Goal: Transaction & Acquisition: Book appointment/travel/reservation

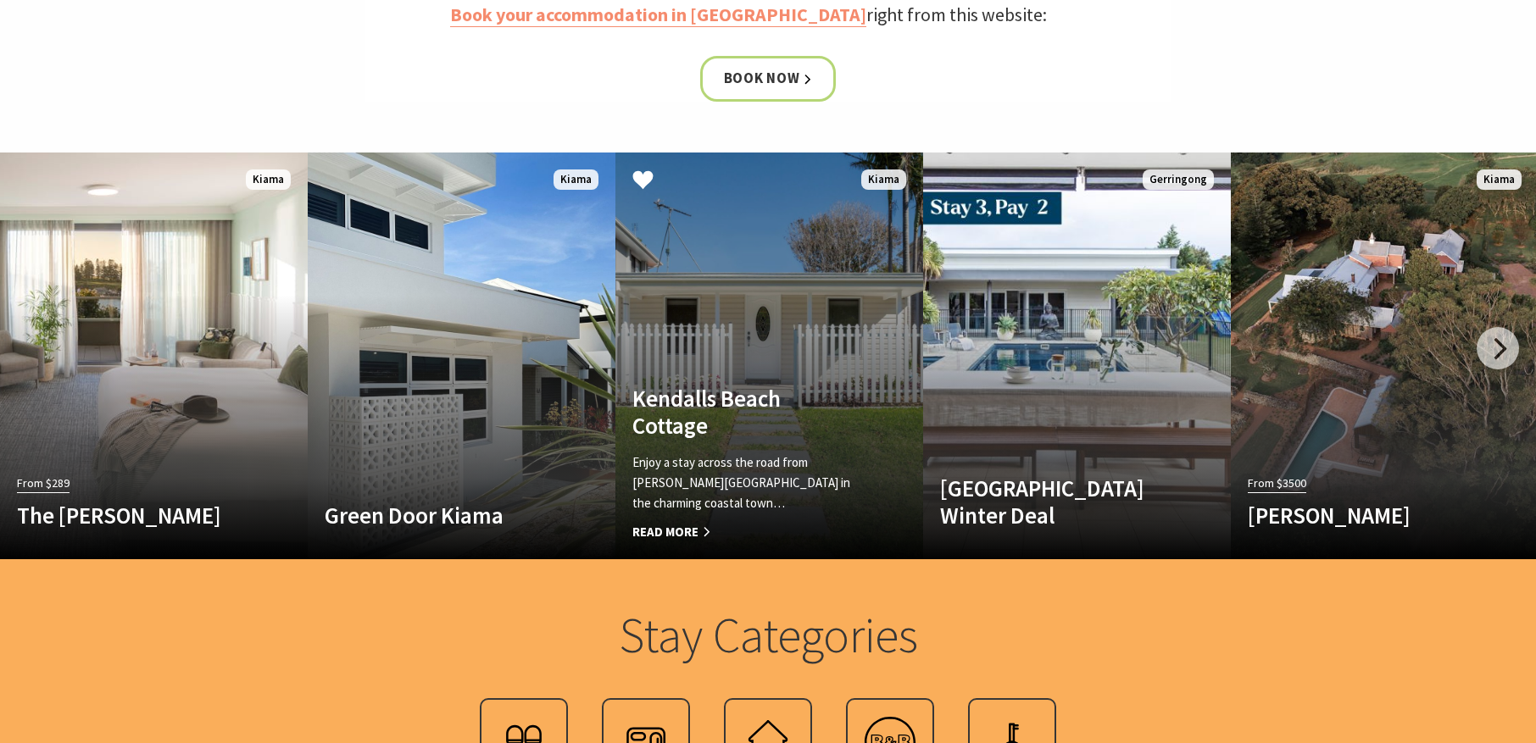
scroll to position [889, 0]
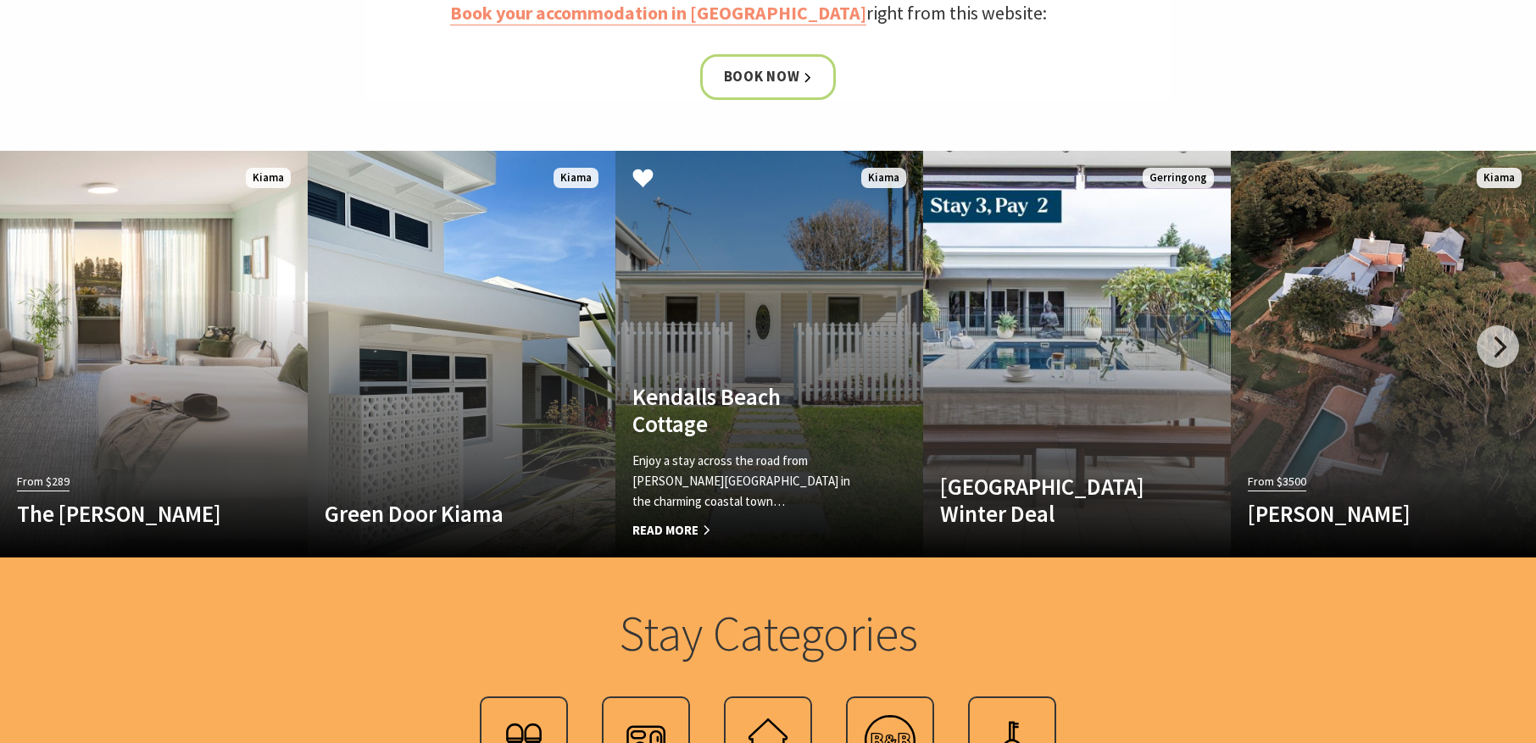
click at [685, 526] on span "Read More" at bounding box center [746, 530] width 228 height 20
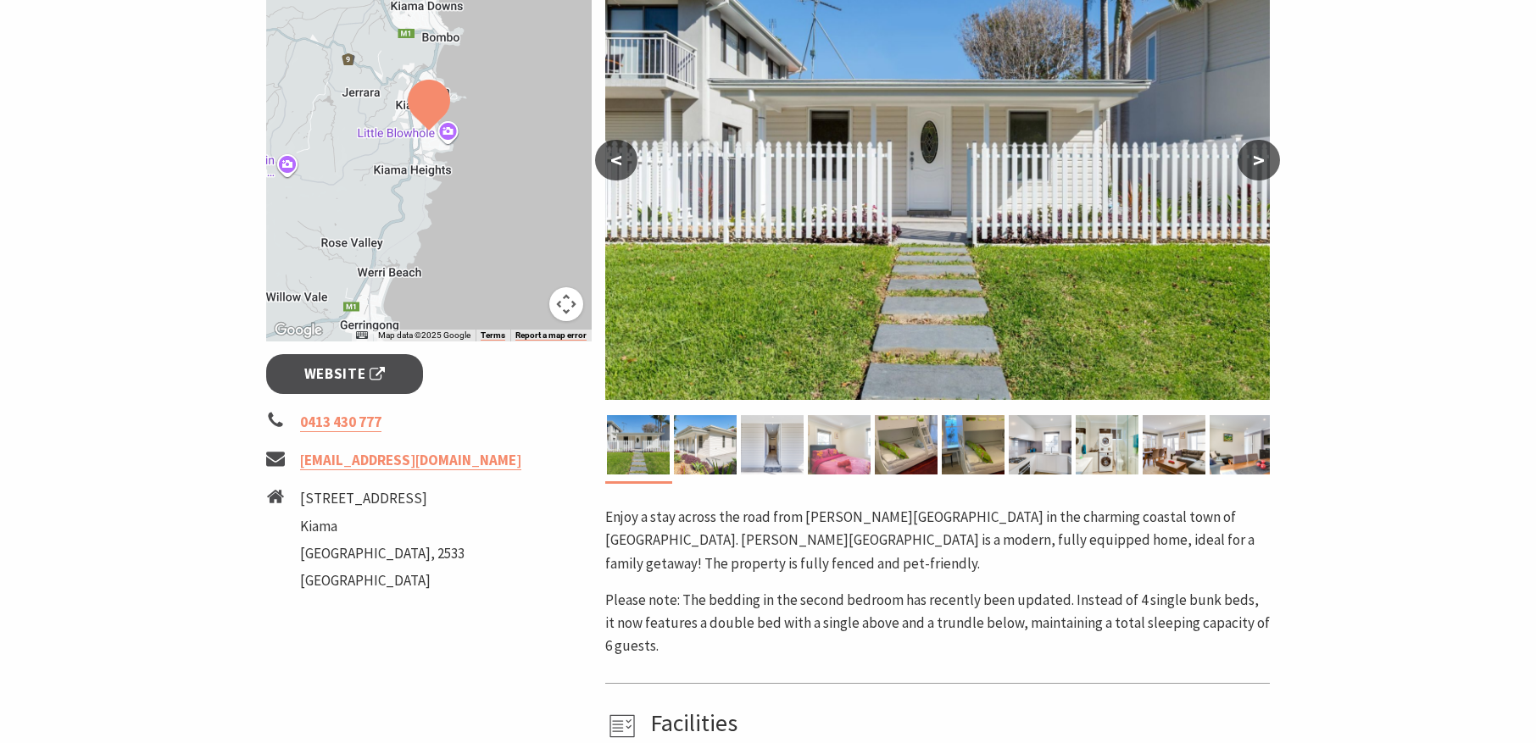
scroll to position [352, 0]
click at [1253, 157] on button ">" at bounding box center [1258, 160] width 42 height 41
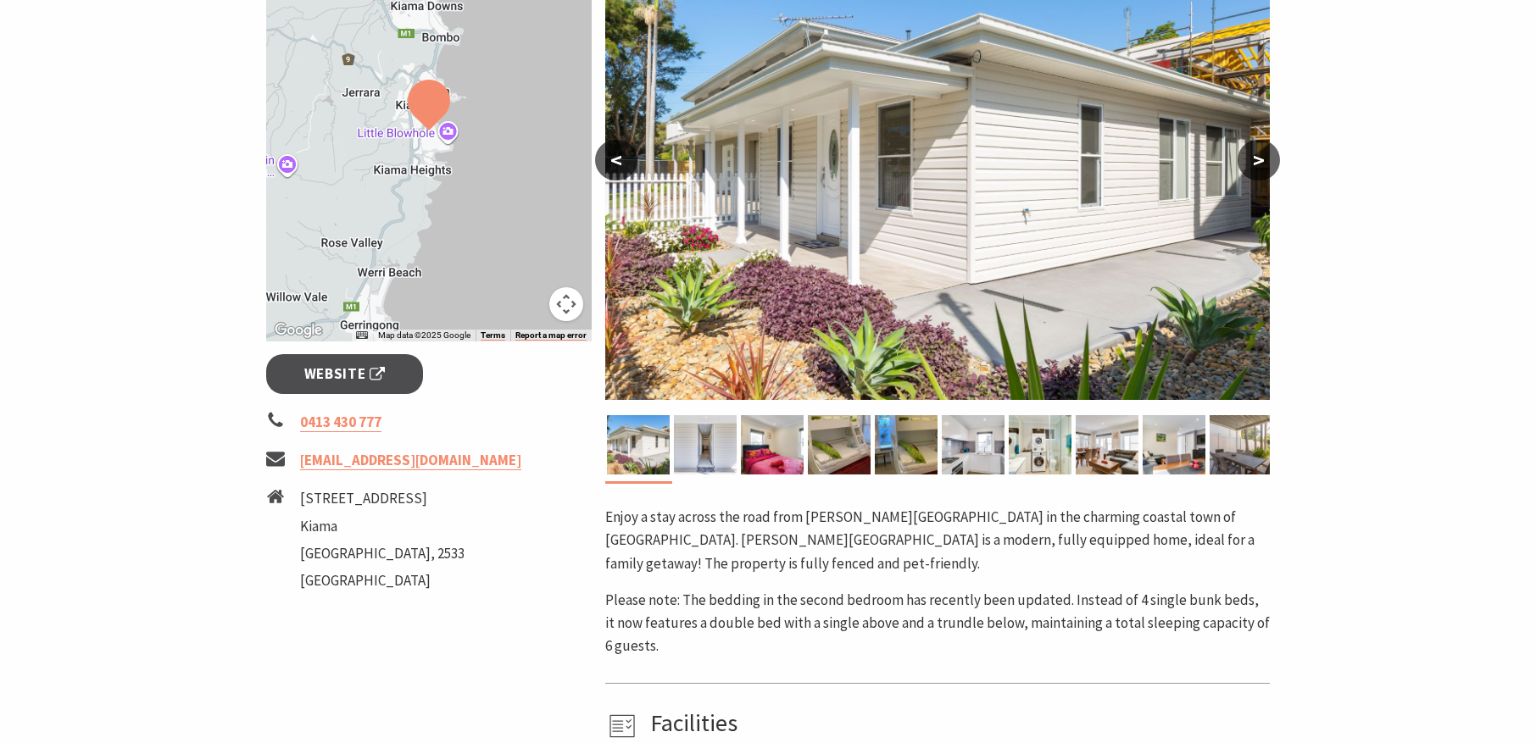
click at [1253, 157] on button ">" at bounding box center [1258, 160] width 42 height 41
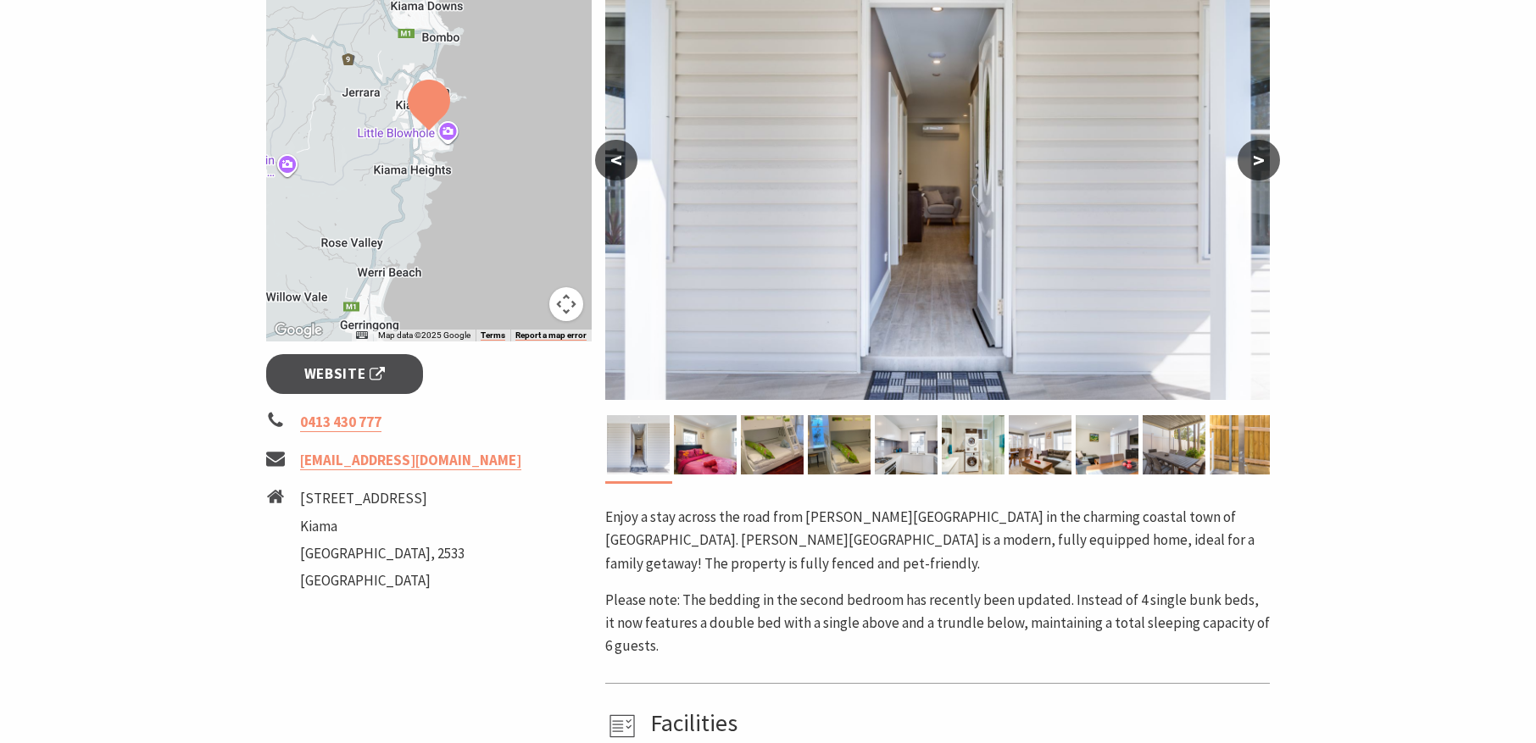
click at [611, 153] on button "<" at bounding box center [616, 160] width 42 height 41
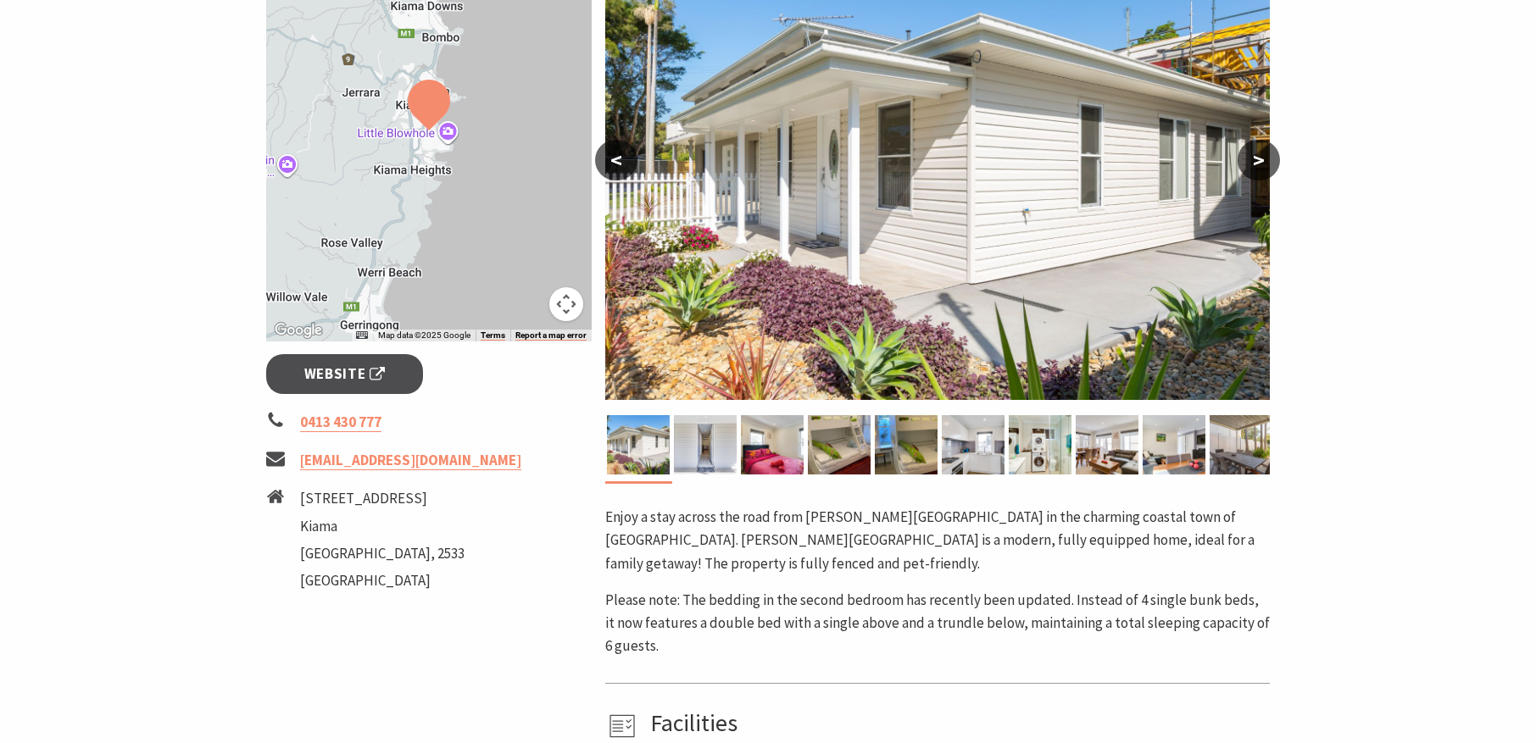
click at [1258, 159] on button ">" at bounding box center [1258, 160] width 42 height 41
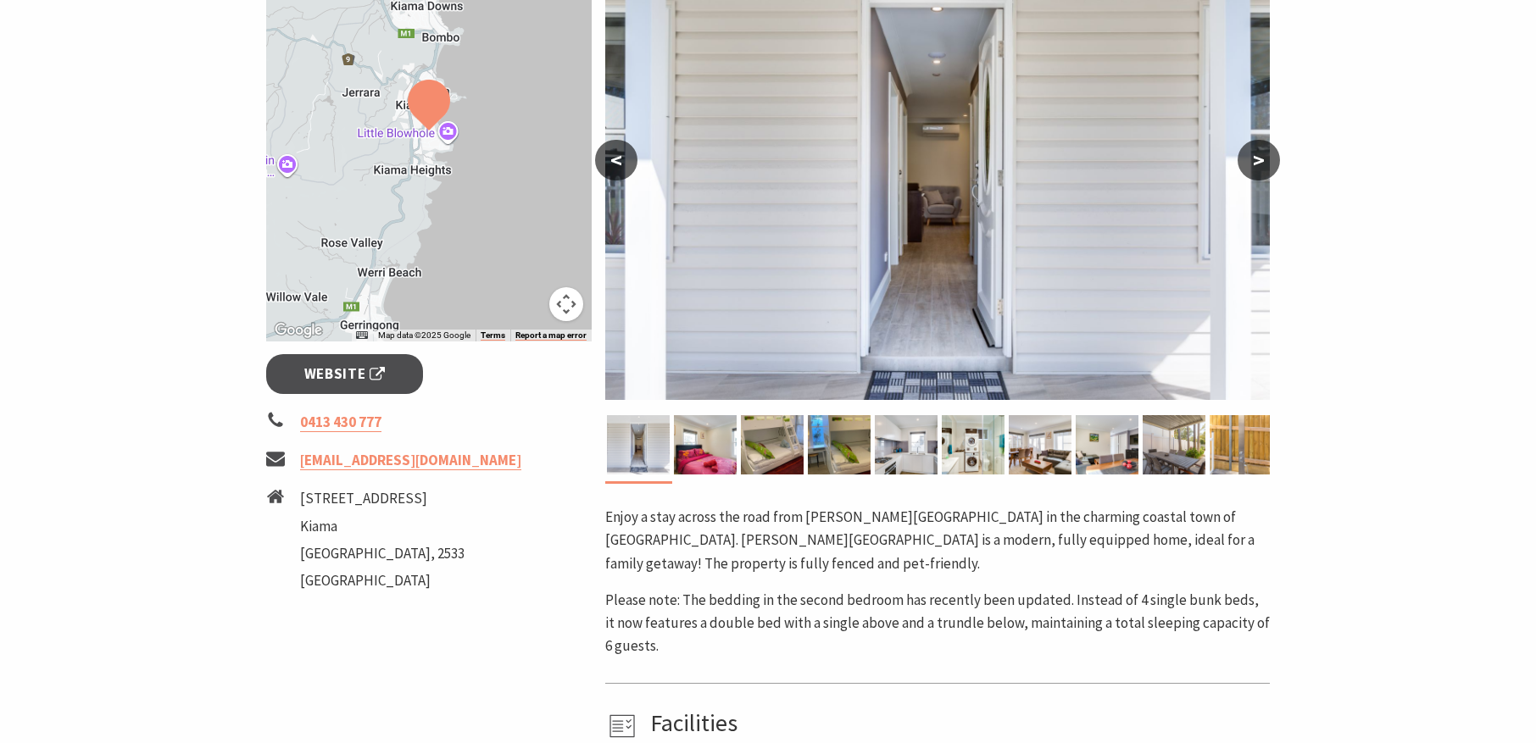
click at [1258, 159] on button ">" at bounding box center [1258, 160] width 42 height 41
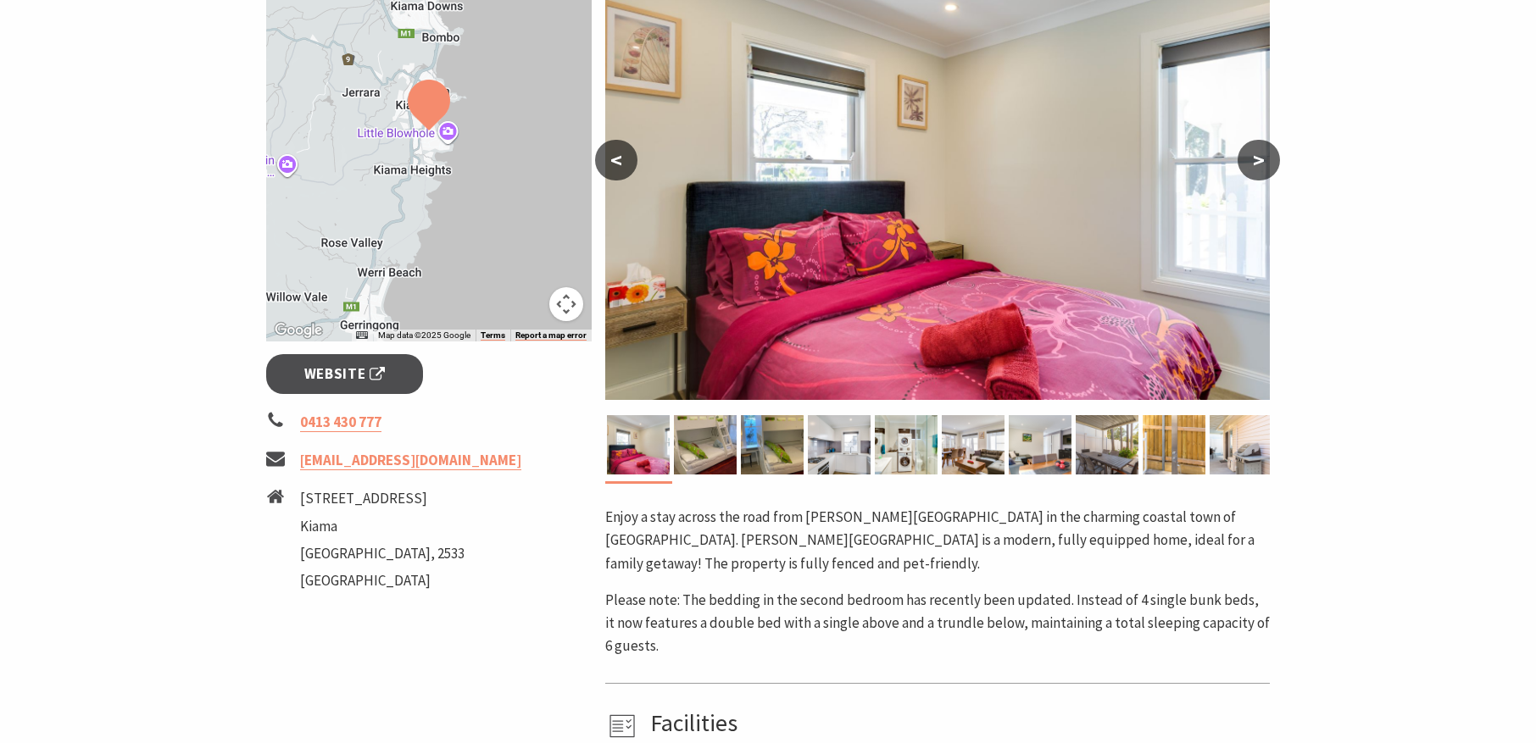
click at [1258, 159] on button ">" at bounding box center [1258, 160] width 42 height 41
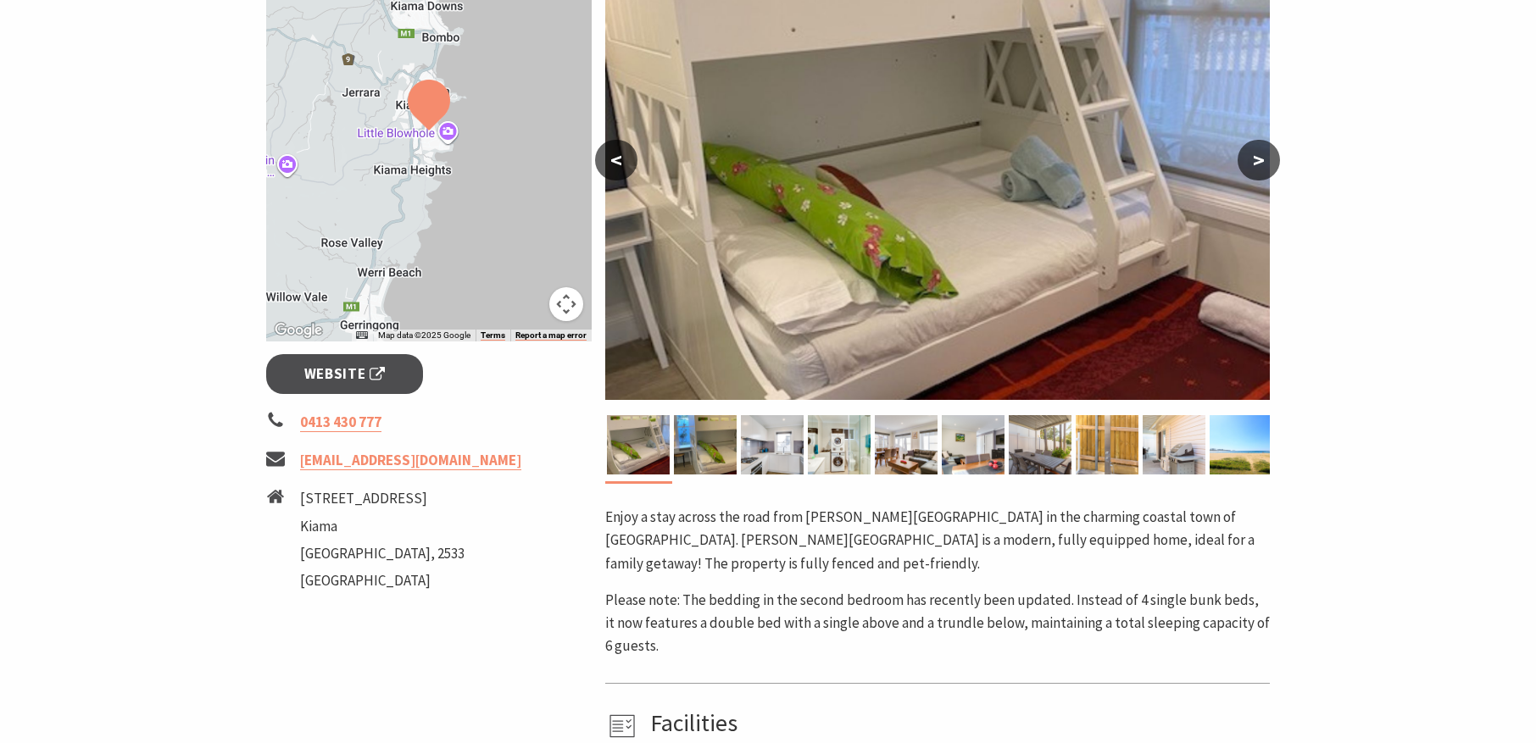
click at [1258, 159] on button ">" at bounding box center [1258, 160] width 42 height 41
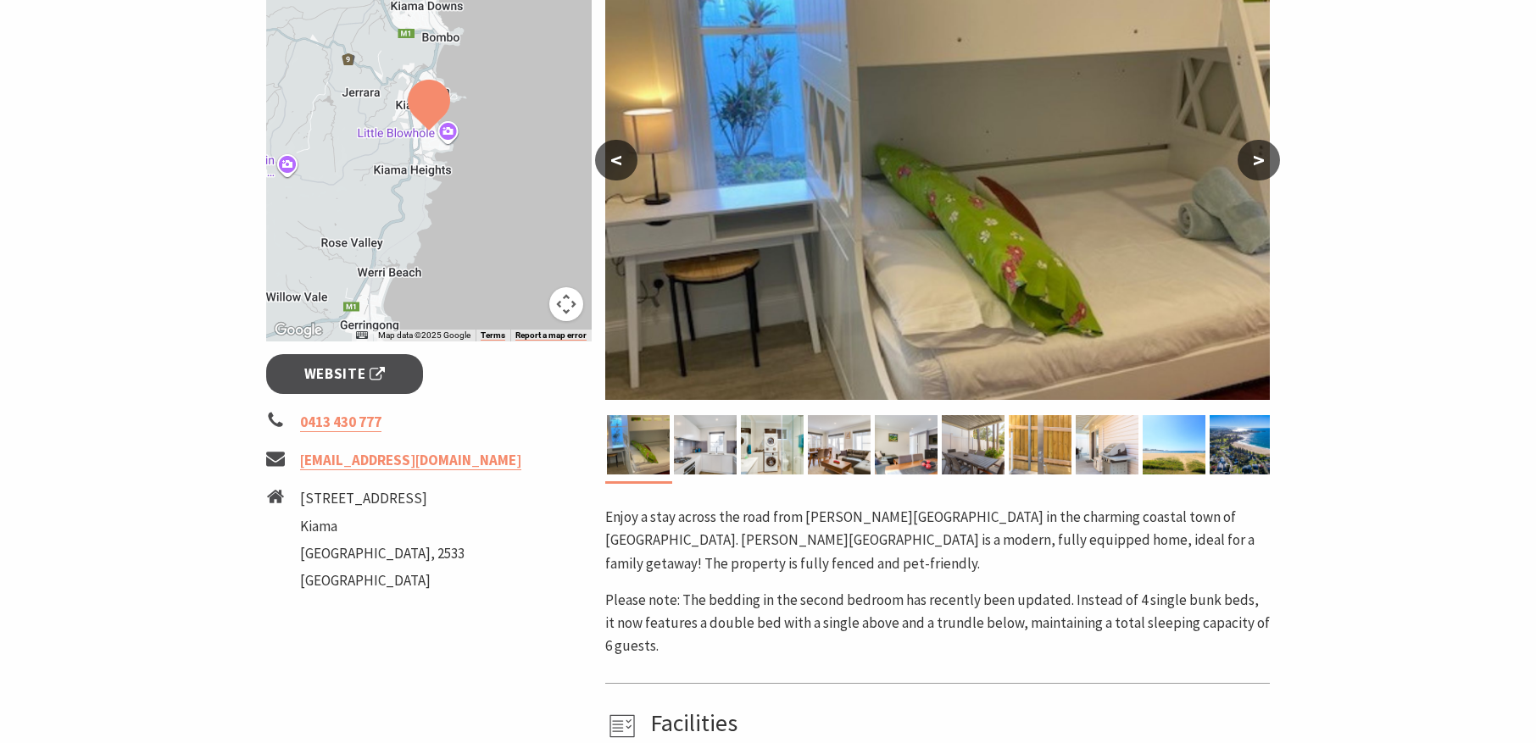
click at [1258, 159] on button ">" at bounding box center [1258, 160] width 42 height 41
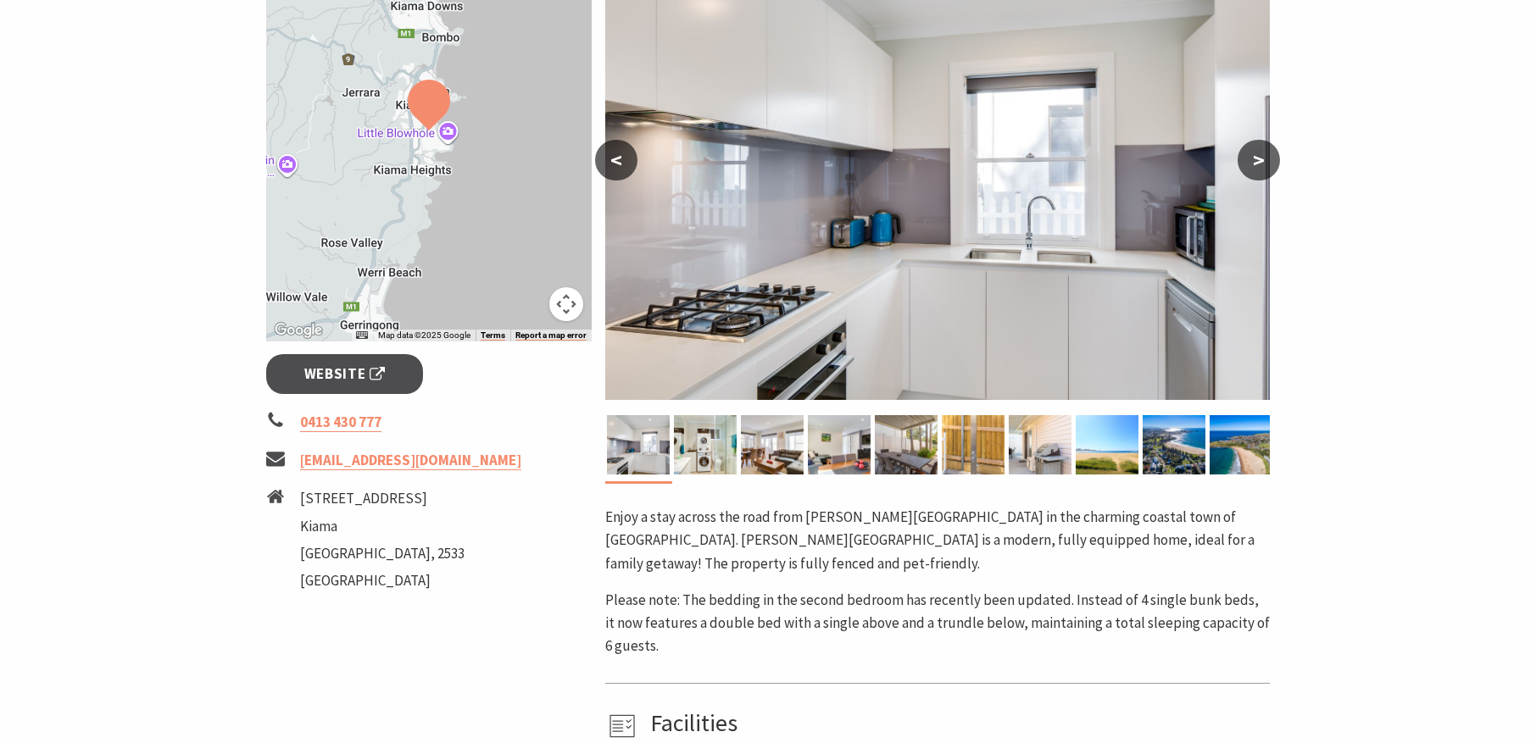
click at [1258, 159] on button ">" at bounding box center [1258, 160] width 42 height 41
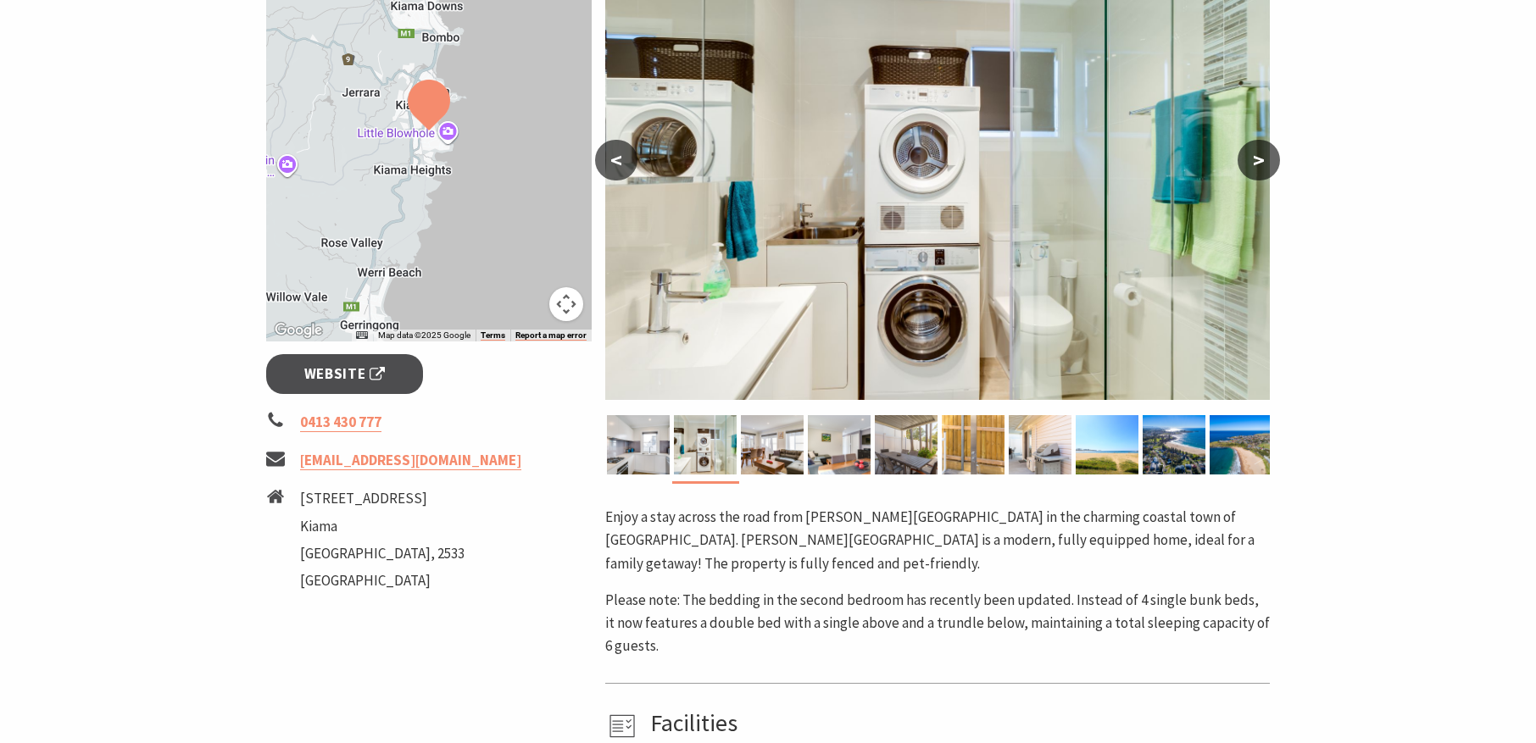
click at [1258, 159] on button ">" at bounding box center [1258, 160] width 42 height 41
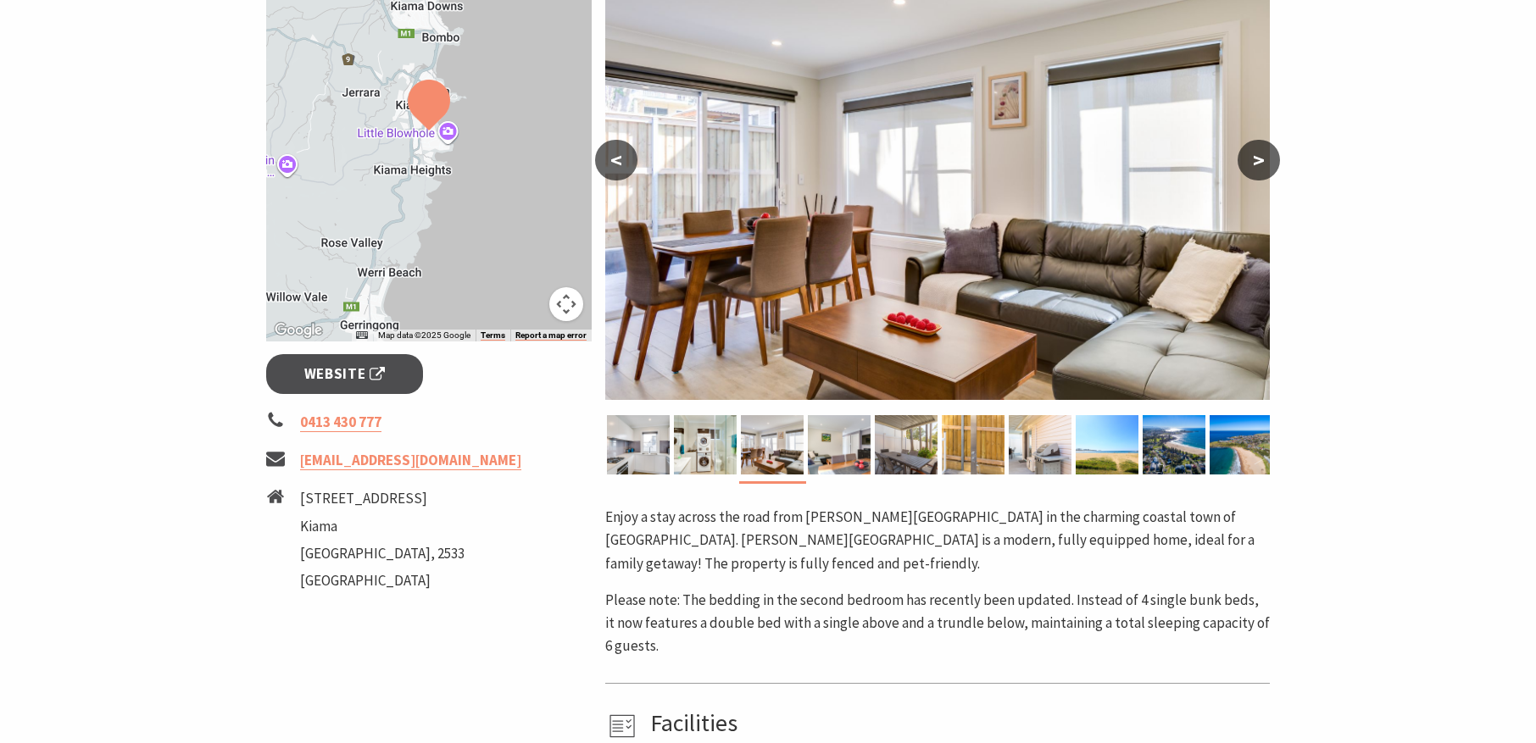
click at [1258, 159] on button ">" at bounding box center [1258, 160] width 42 height 41
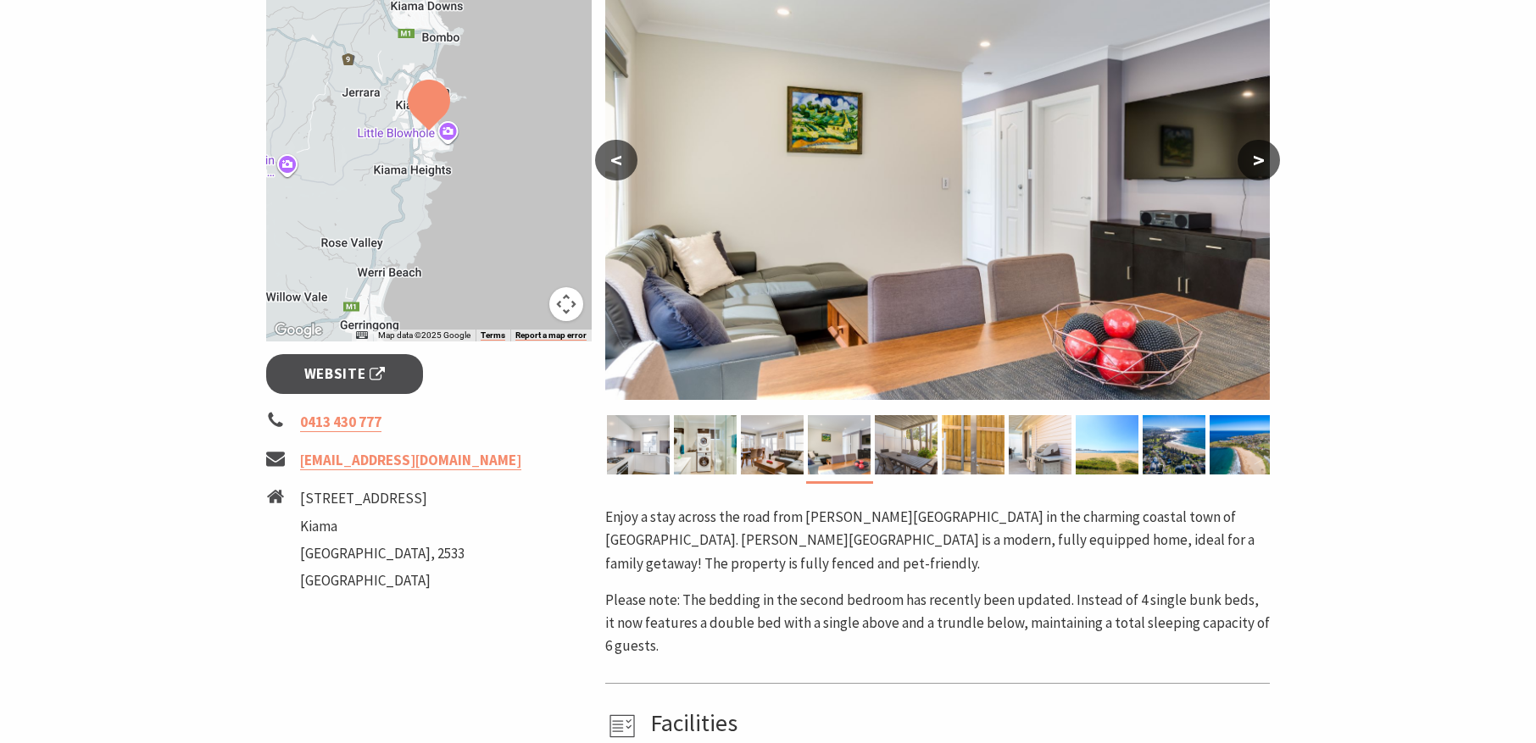
click at [1258, 159] on button ">" at bounding box center [1258, 160] width 42 height 41
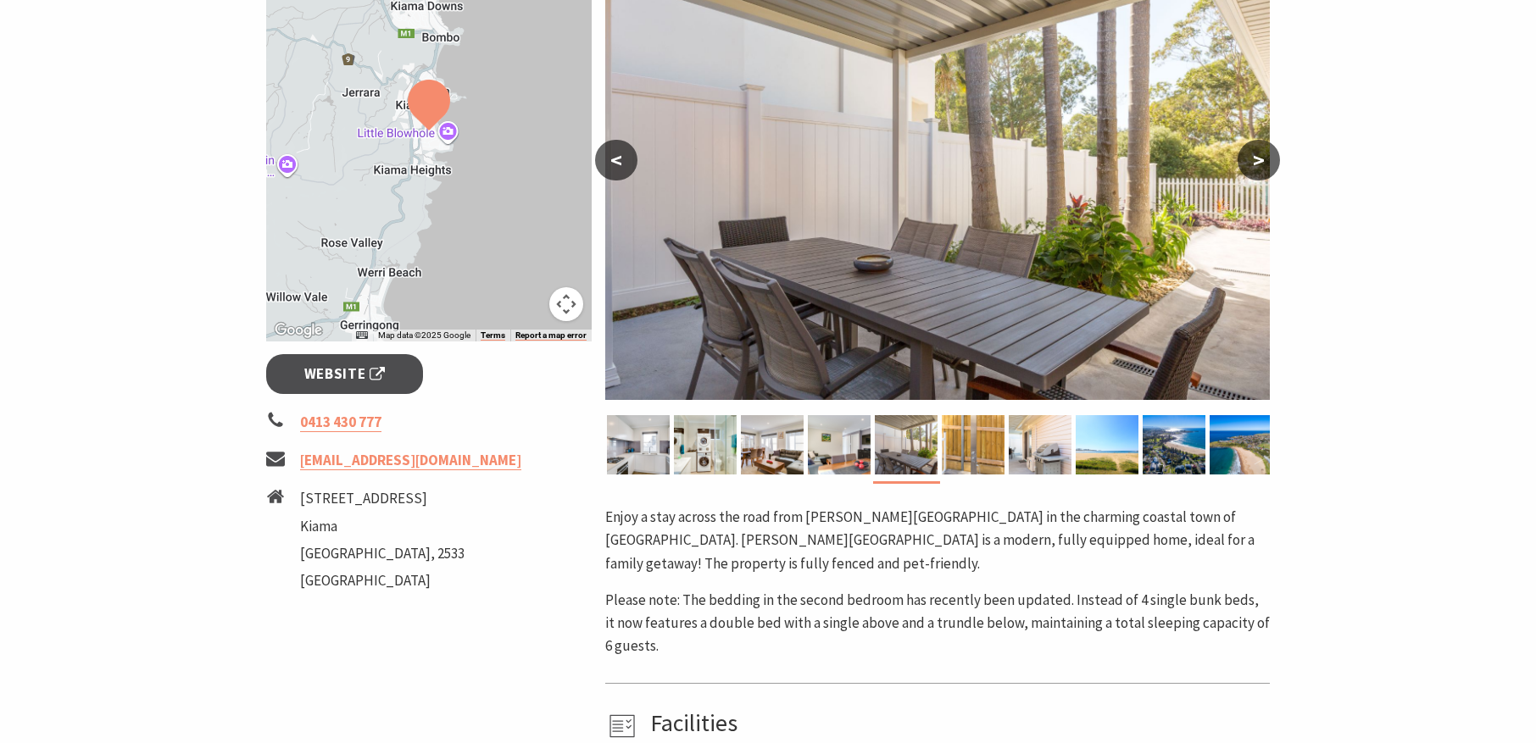
click at [1258, 159] on button ">" at bounding box center [1258, 160] width 42 height 41
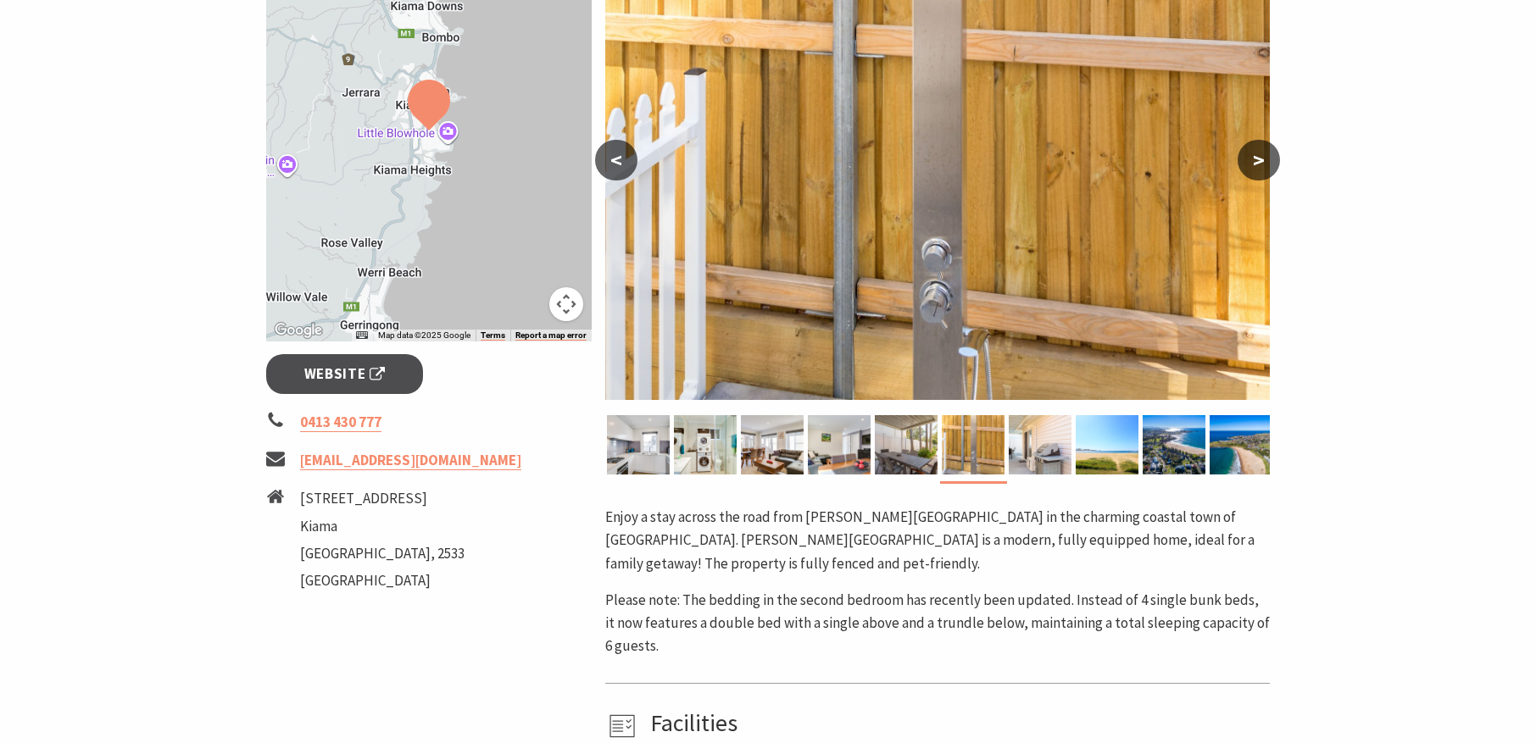
click at [1258, 159] on button ">" at bounding box center [1258, 160] width 42 height 41
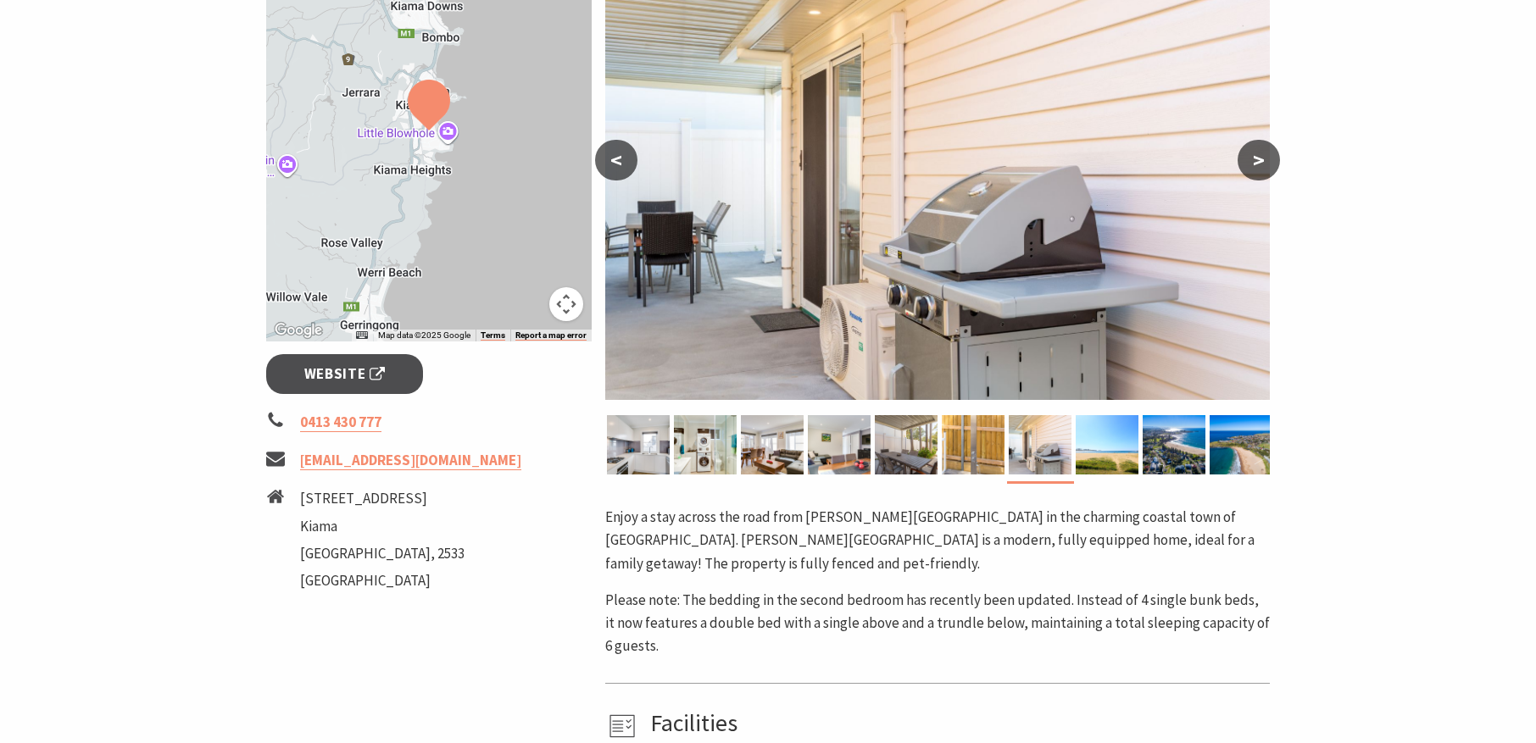
click at [1258, 159] on button ">" at bounding box center [1258, 160] width 42 height 41
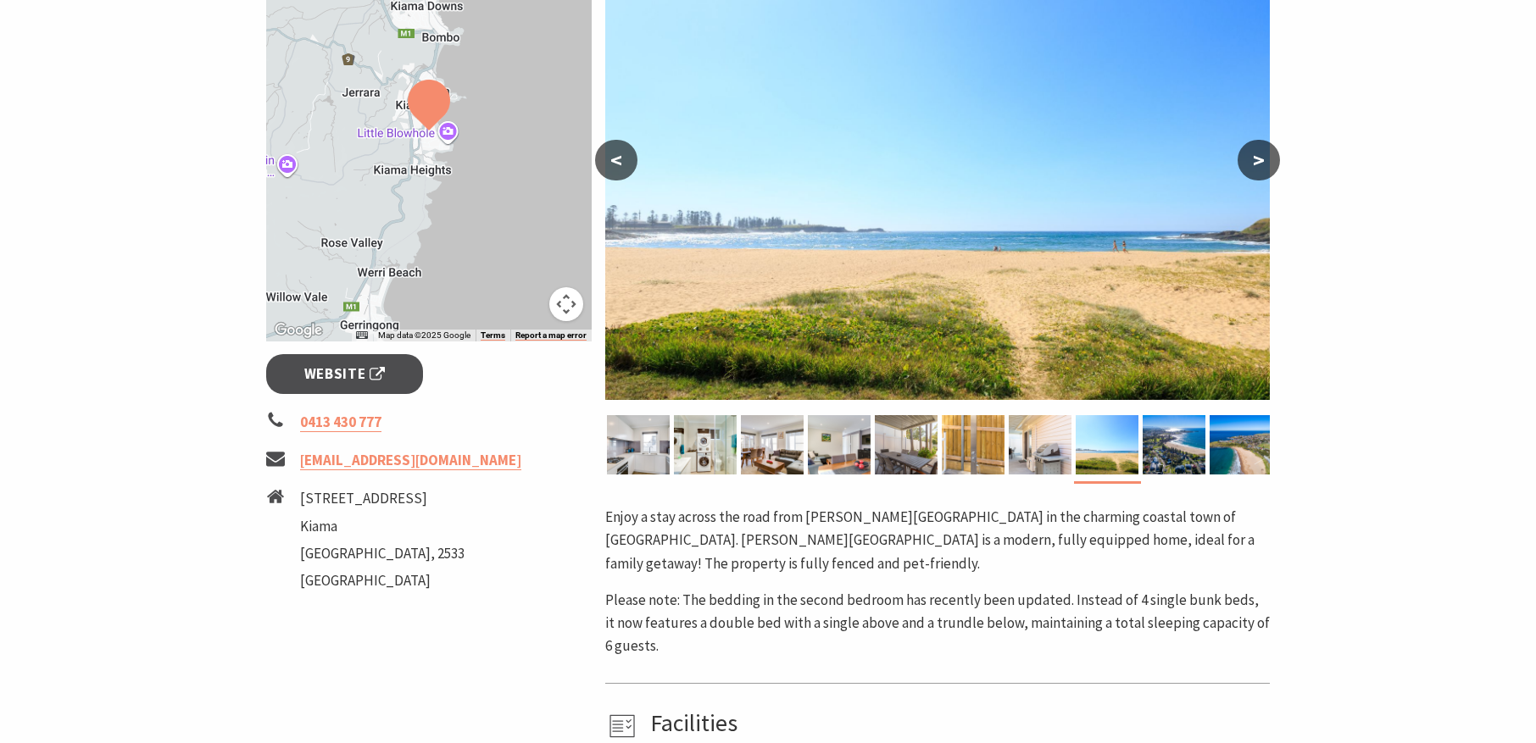
click at [1258, 159] on button ">" at bounding box center [1258, 160] width 42 height 41
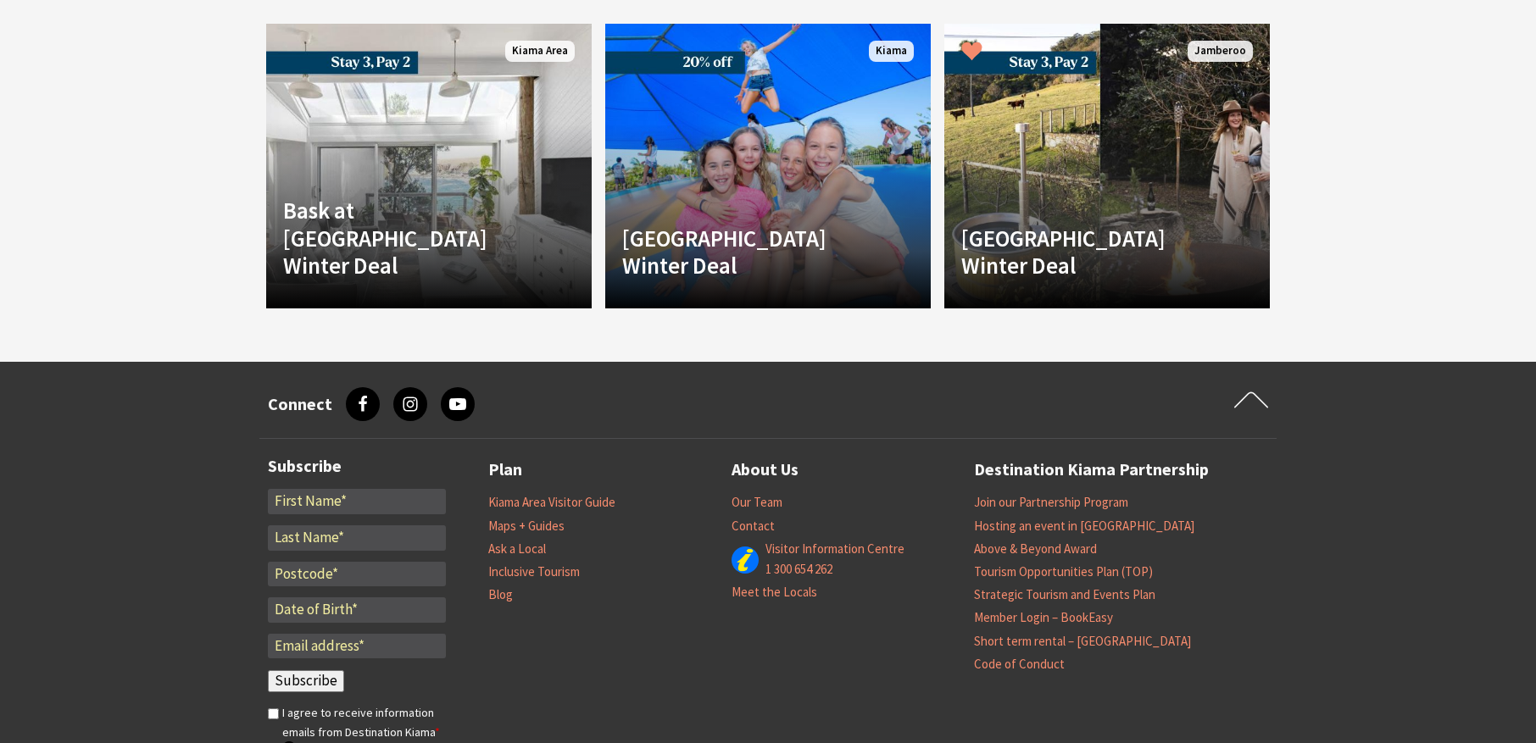
scroll to position [1436, 0]
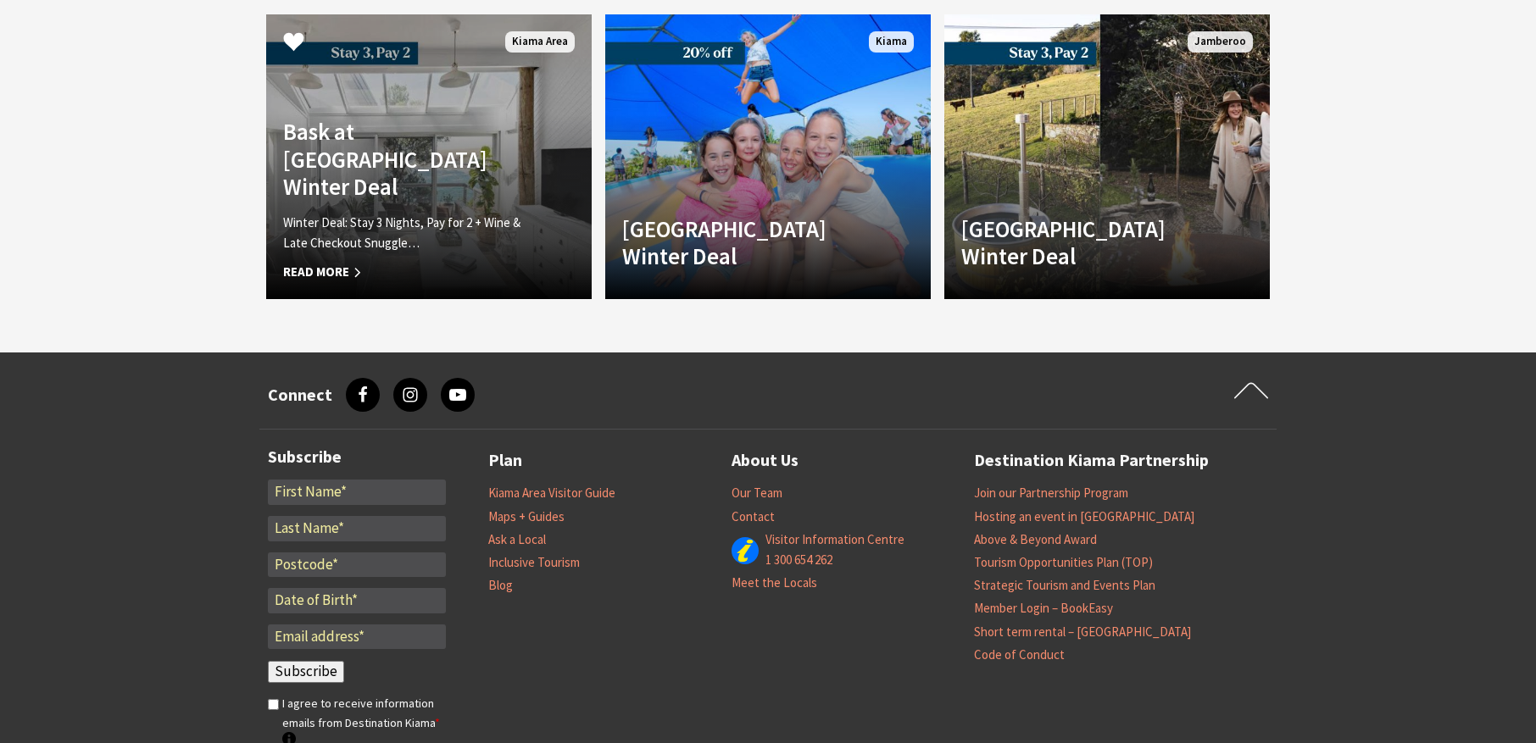
click at [383, 185] on h4 "Bask at [GEOGRAPHIC_DATA] Winter Deal" at bounding box center [404, 159] width 242 height 82
